Goal: Information Seeking & Learning: Learn about a topic

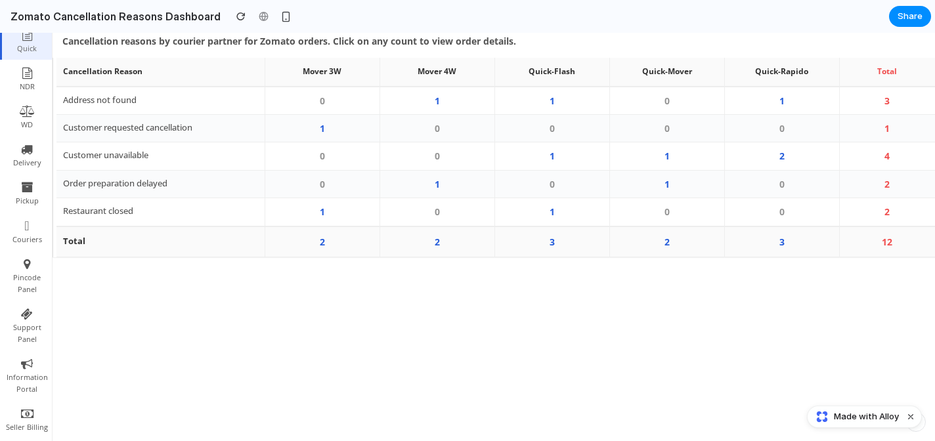
scroll to position [161, 0]
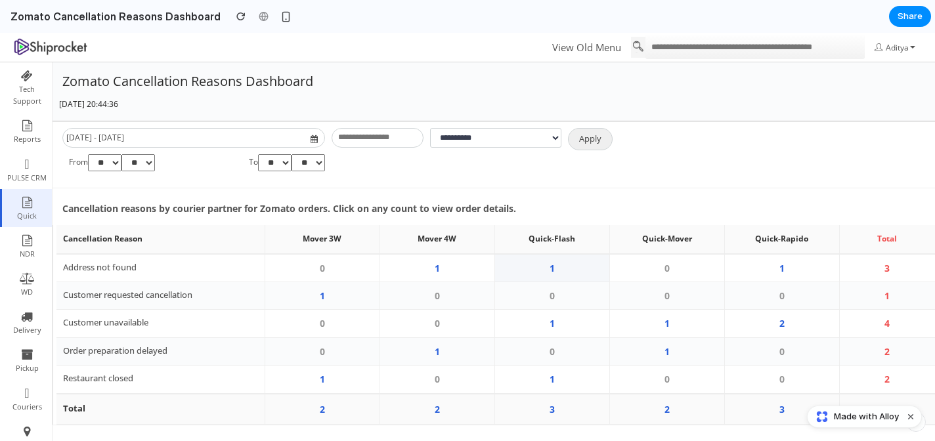
click at [566, 260] on td "1" at bounding box center [551, 268] width 115 height 28
click at [803, 270] on td "1" at bounding box center [781, 268] width 115 height 28
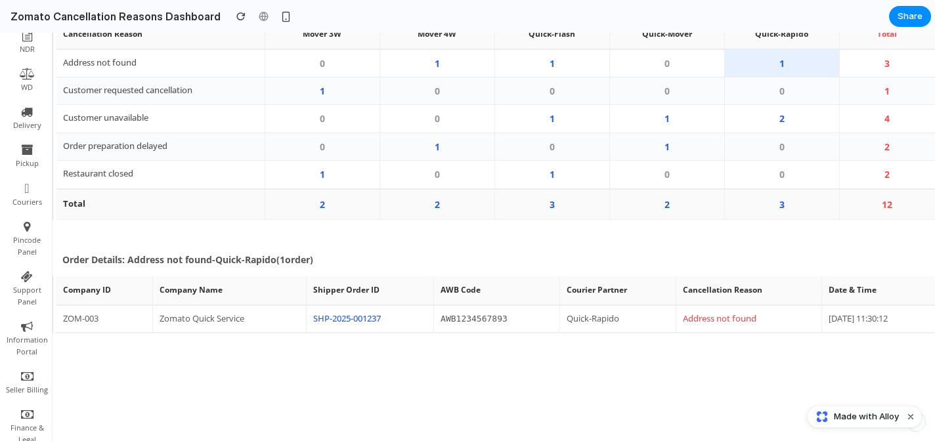
scroll to position [203, 0]
click at [884, 65] on td "3" at bounding box center [887, 65] width 96 height 28
click at [878, 68] on td "3" at bounding box center [887, 65] width 96 height 28
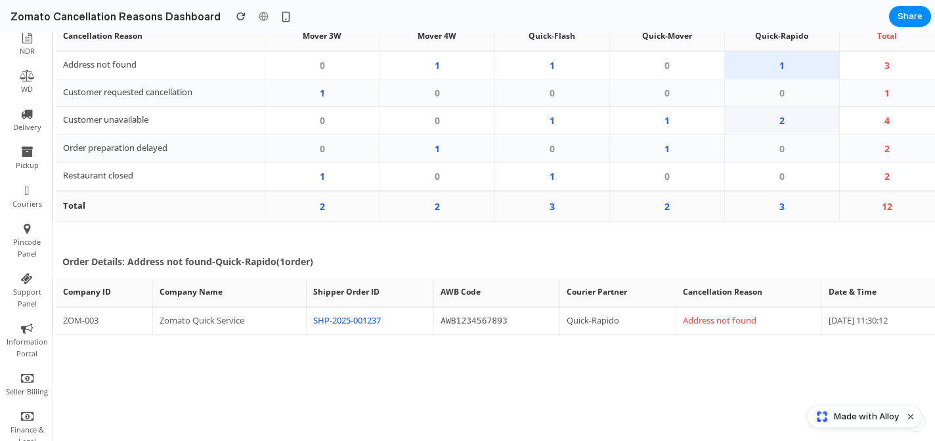
click at [787, 125] on td "2" at bounding box center [781, 121] width 115 height 28
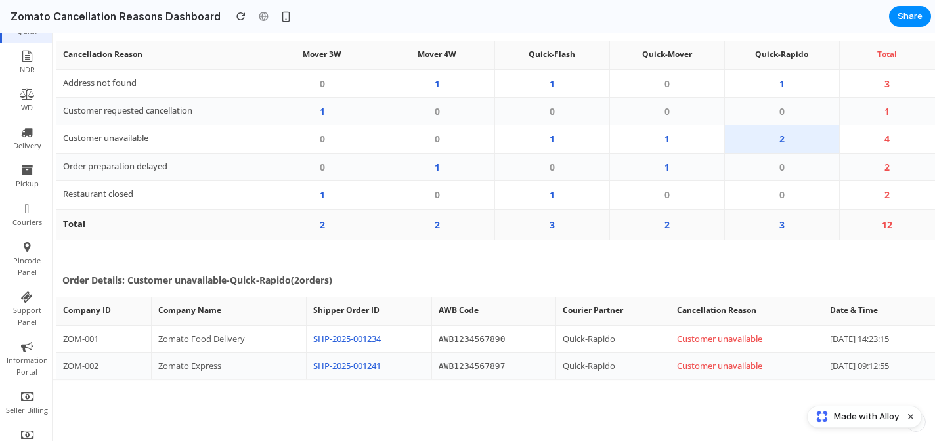
scroll to position [181, 0]
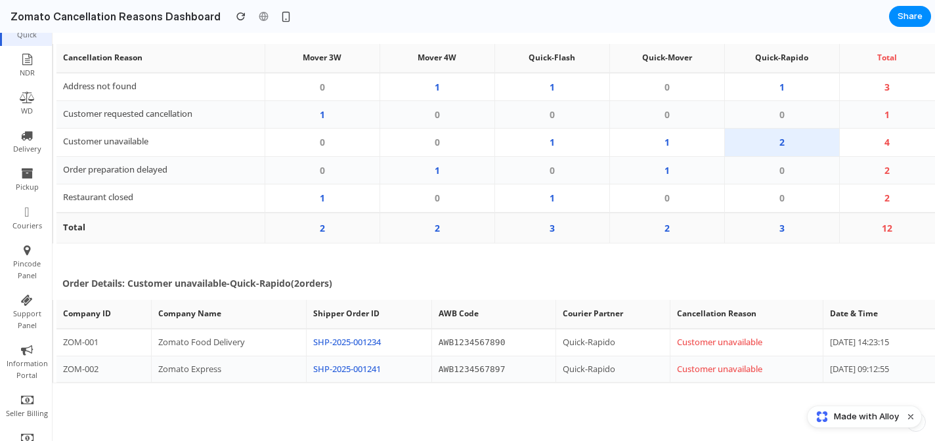
click at [771, 231] on td "3" at bounding box center [781, 228] width 115 height 31
click at [772, 236] on td "3" at bounding box center [781, 228] width 115 height 31
click at [664, 177] on td "1" at bounding box center [666, 170] width 115 height 28
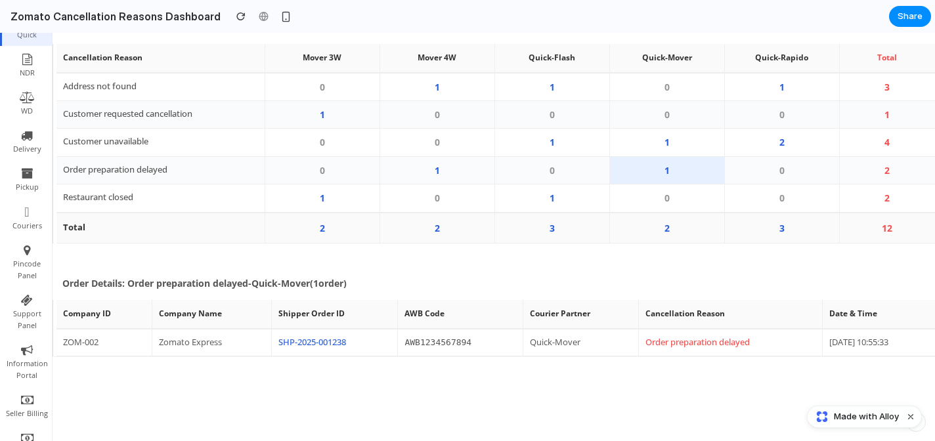
click at [677, 230] on td "2" at bounding box center [666, 228] width 115 height 31
click at [341, 112] on td "1" at bounding box center [322, 115] width 115 height 28
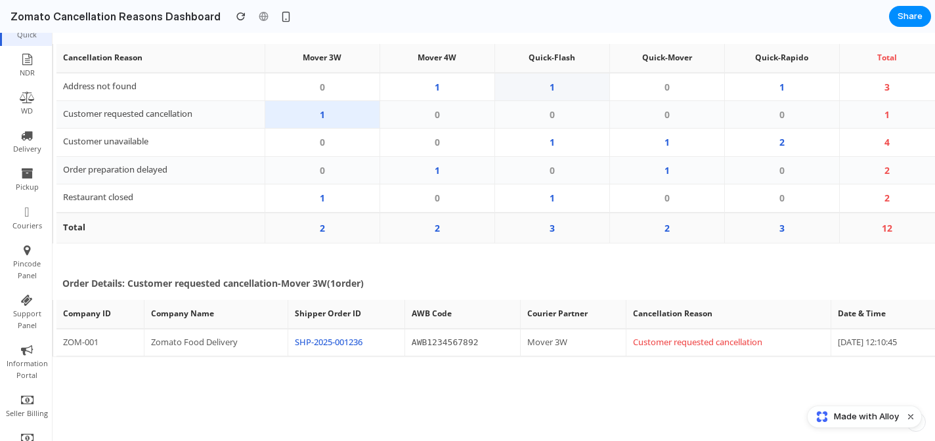
click at [565, 98] on td "1" at bounding box center [551, 87] width 115 height 28
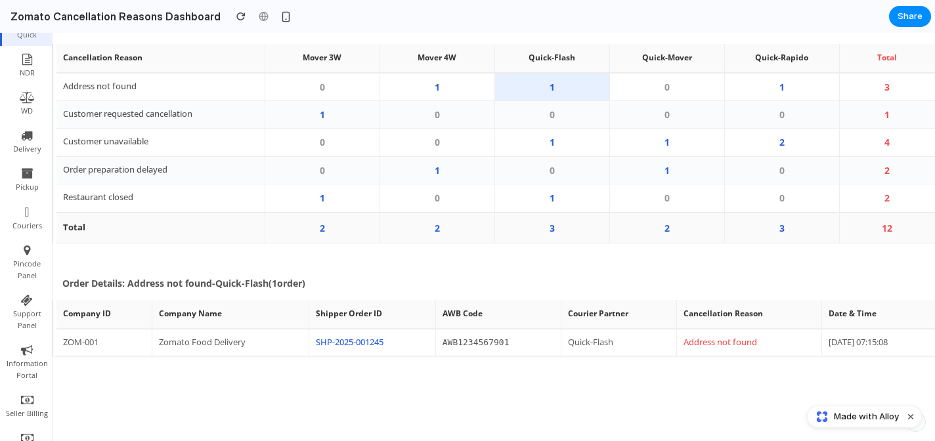
click at [843, 420] on span "Made with Alloy" at bounding box center [866, 416] width 65 height 13
click at [769, 226] on td "3" at bounding box center [781, 228] width 115 height 31
click at [329, 194] on td "1" at bounding box center [322, 198] width 115 height 28
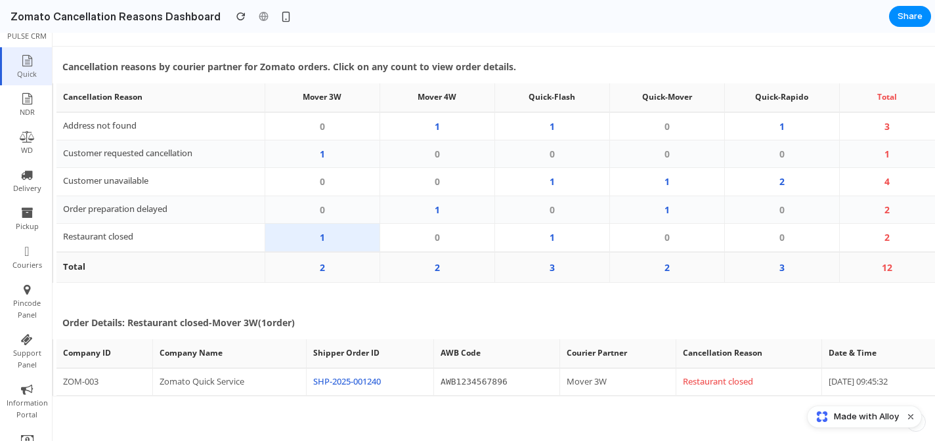
scroll to position [120, 0]
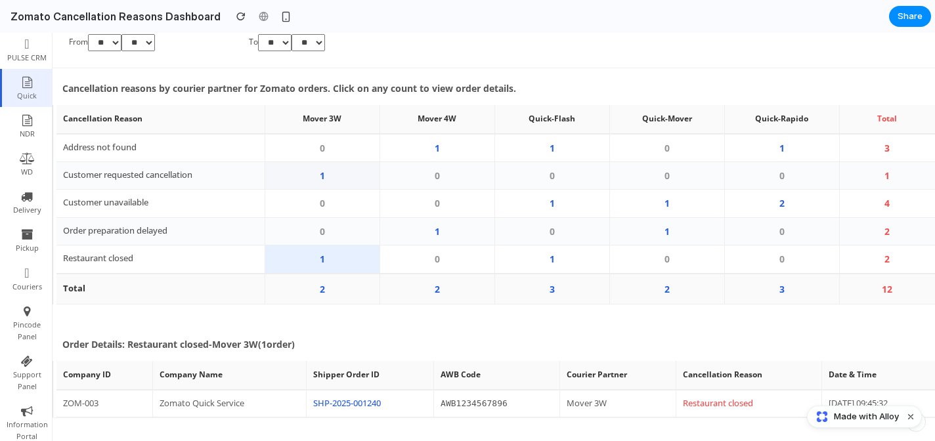
click at [331, 181] on td "1" at bounding box center [322, 176] width 115 height 28
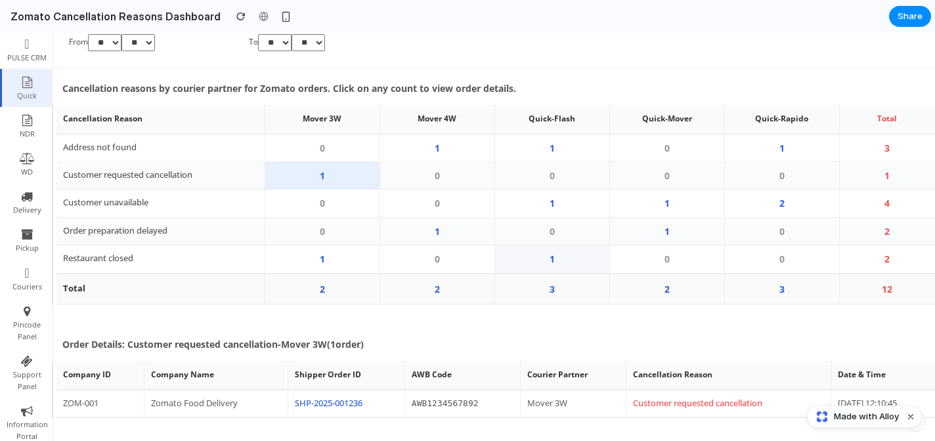
click at [553, 251] on td "1" at bounding box center [551, 260] width 115 height 28
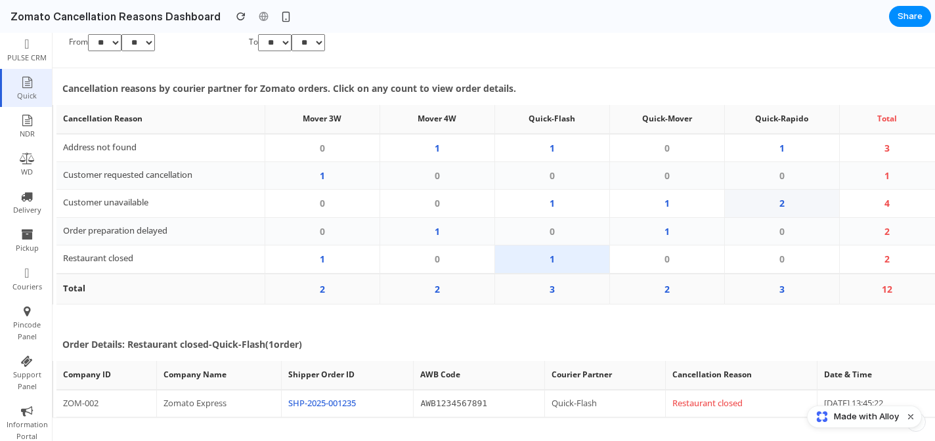
click at [774, 204] on td "2" at bounding box center [781, 204] width 115 height 28
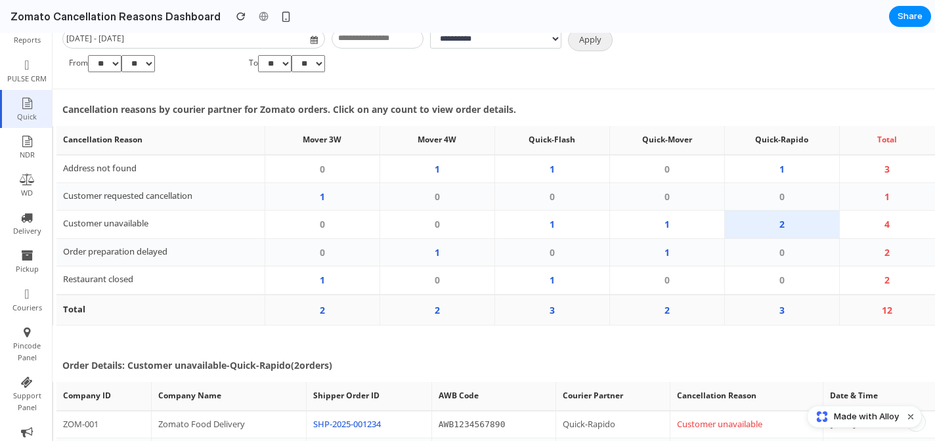
scroll to position [75, 0]
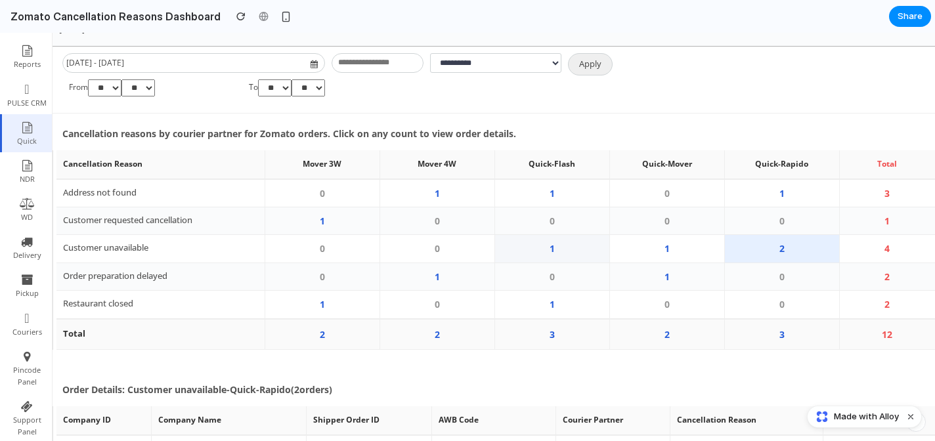
click at [573, 244] on td "1" at bounding box center [551, 249] width 115 height 28
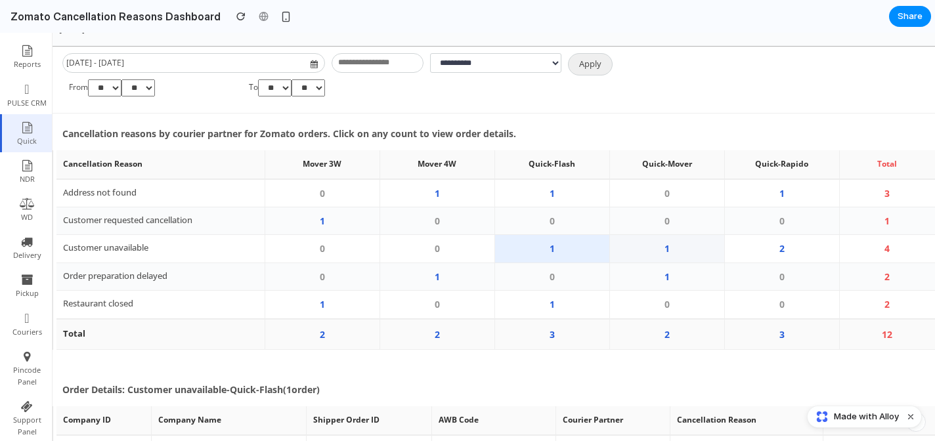
click at [676, 255] on td "1" at bounding box center [666, 249] width 115 height 28
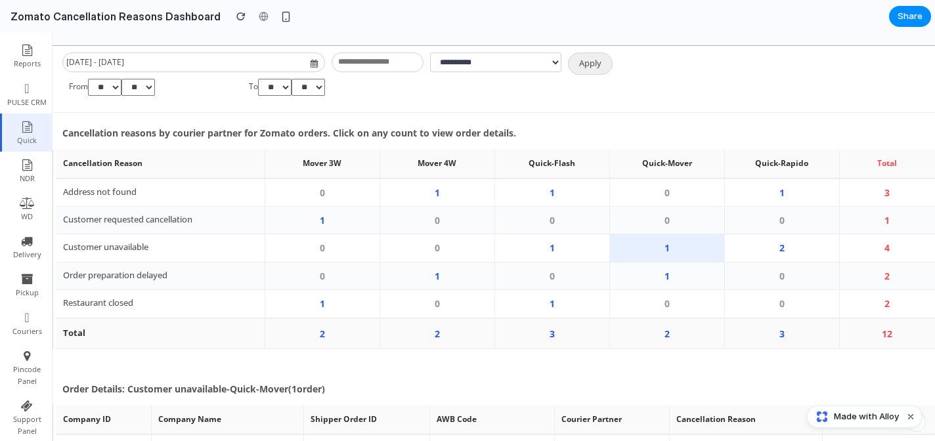
scroll to position [0, 0]
